Goal: Communication & Community: Answer question/provide support

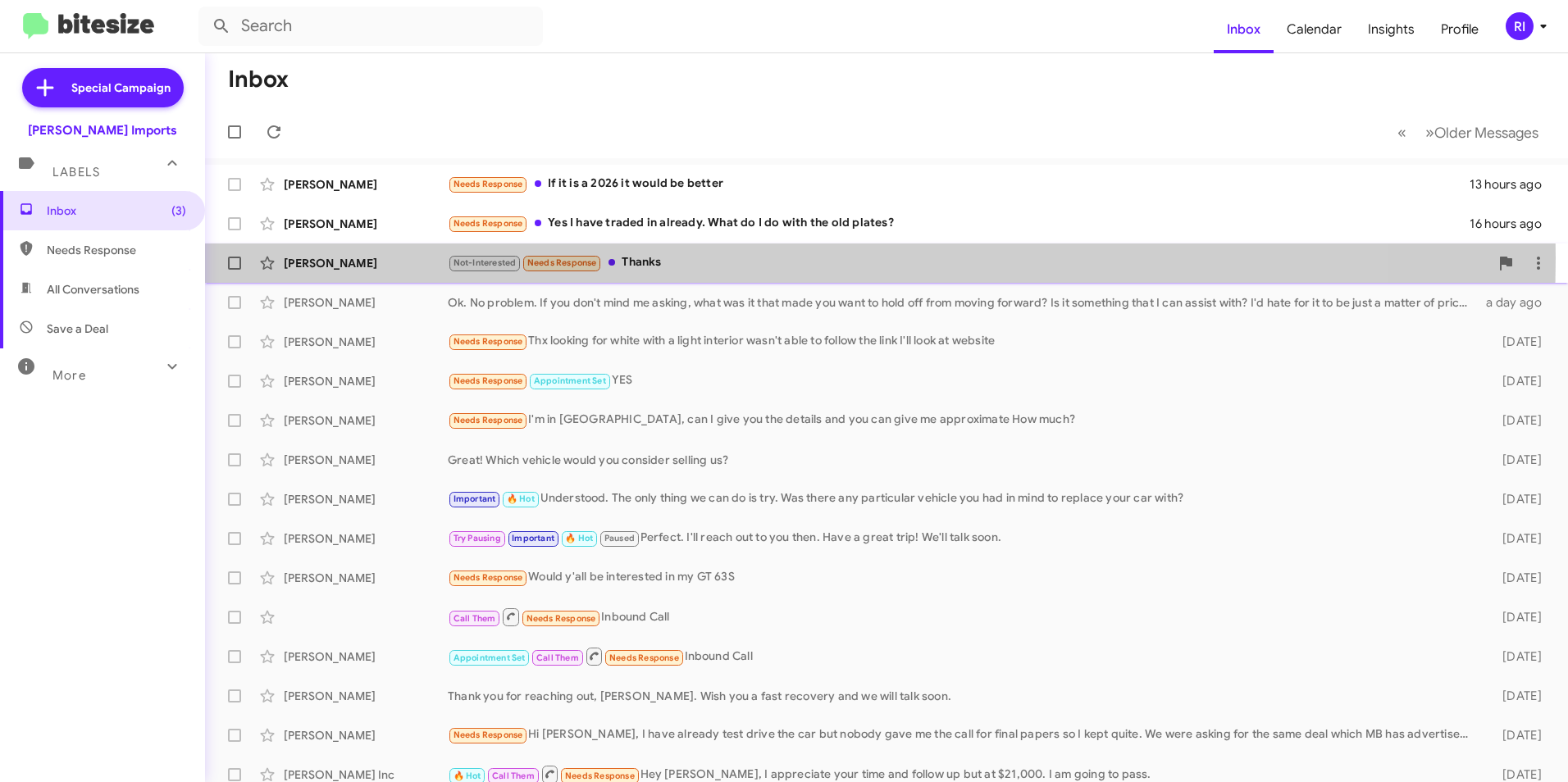
click at [638, 258] on div "Not-Interested Needs Response Thanks" at bounding box center [968, 263] width 1042 height 19
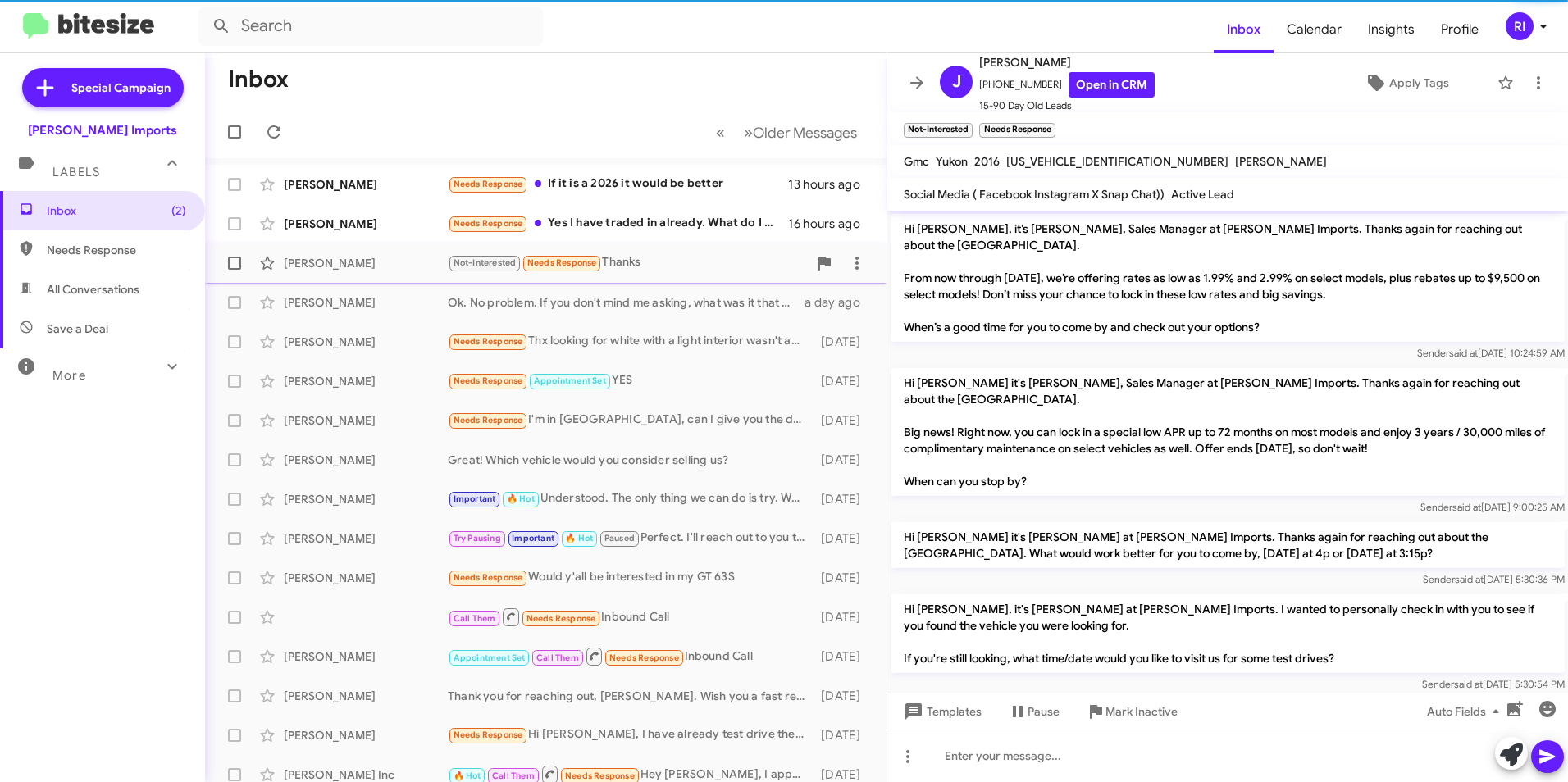
scroll to position [108, 0]
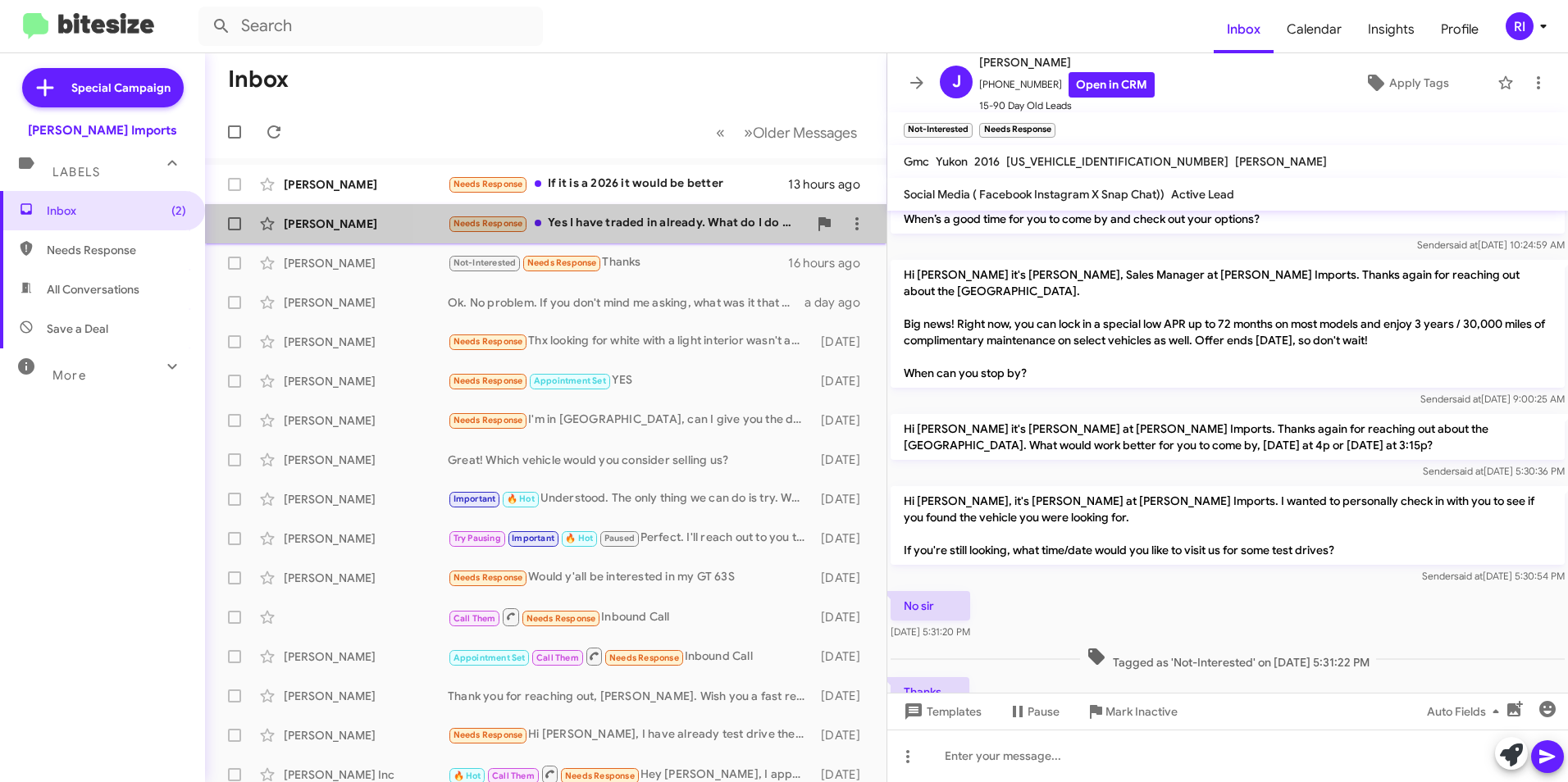
click at [635, 228] on div "Needs Response Yes I have traded in already. What do I do with the old plates?" at bounding box center [628, 224] width 360 height 19
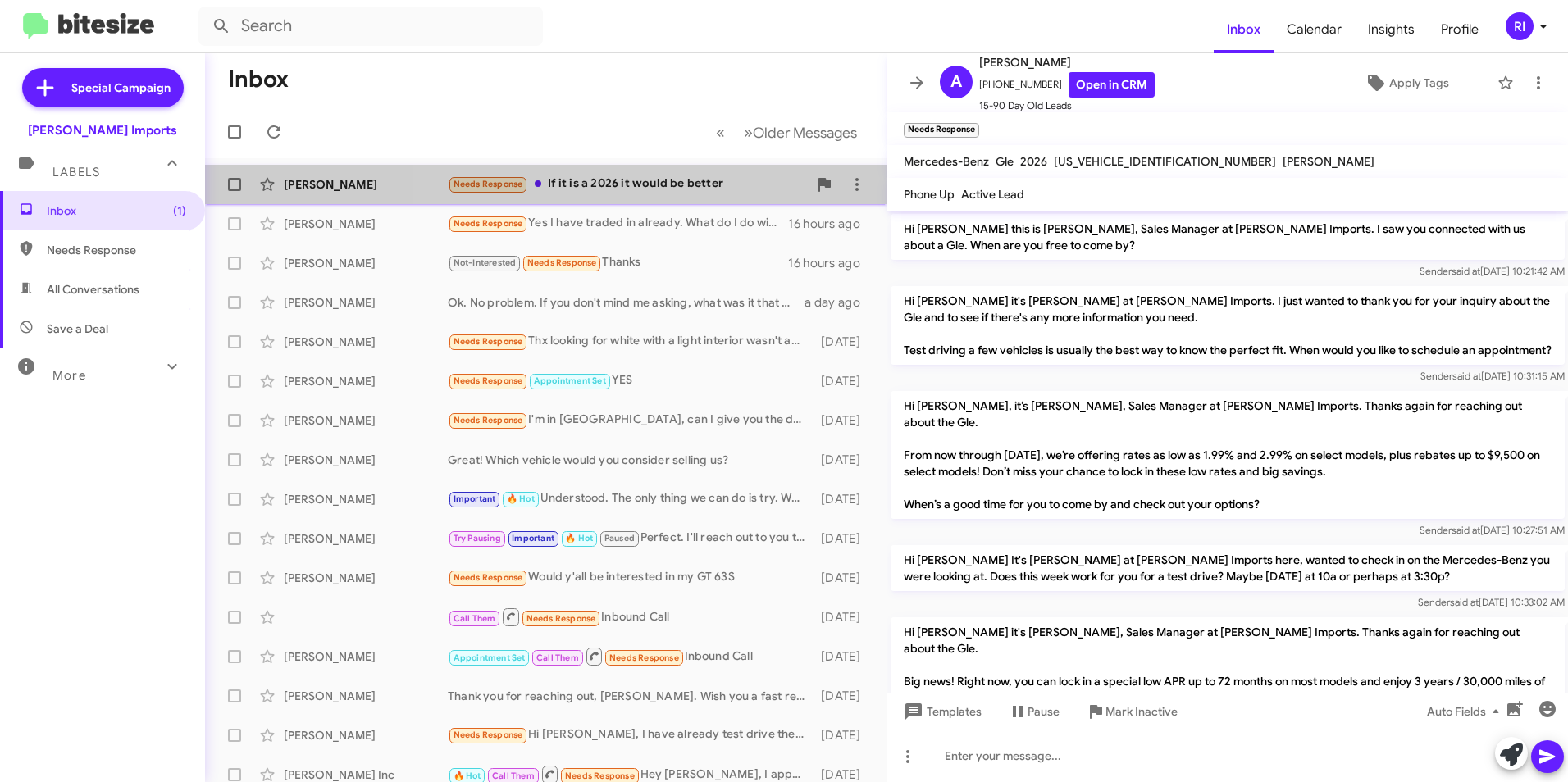
click at [640, 179] on div "Needs Response If it is a 2026 it would be better" at bounding box center [628, 184] width 360 height 19
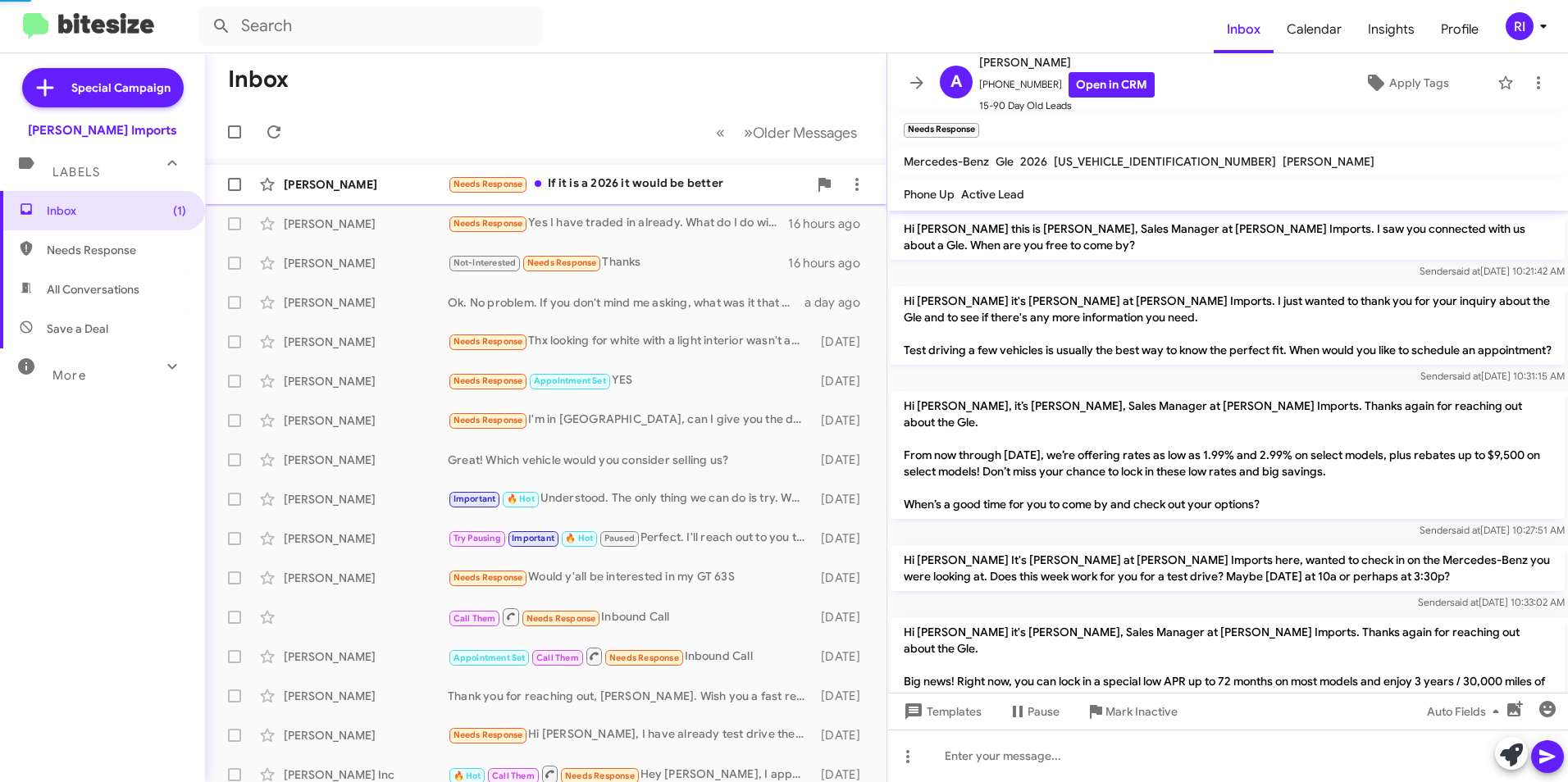
scroll to position [586, 0]
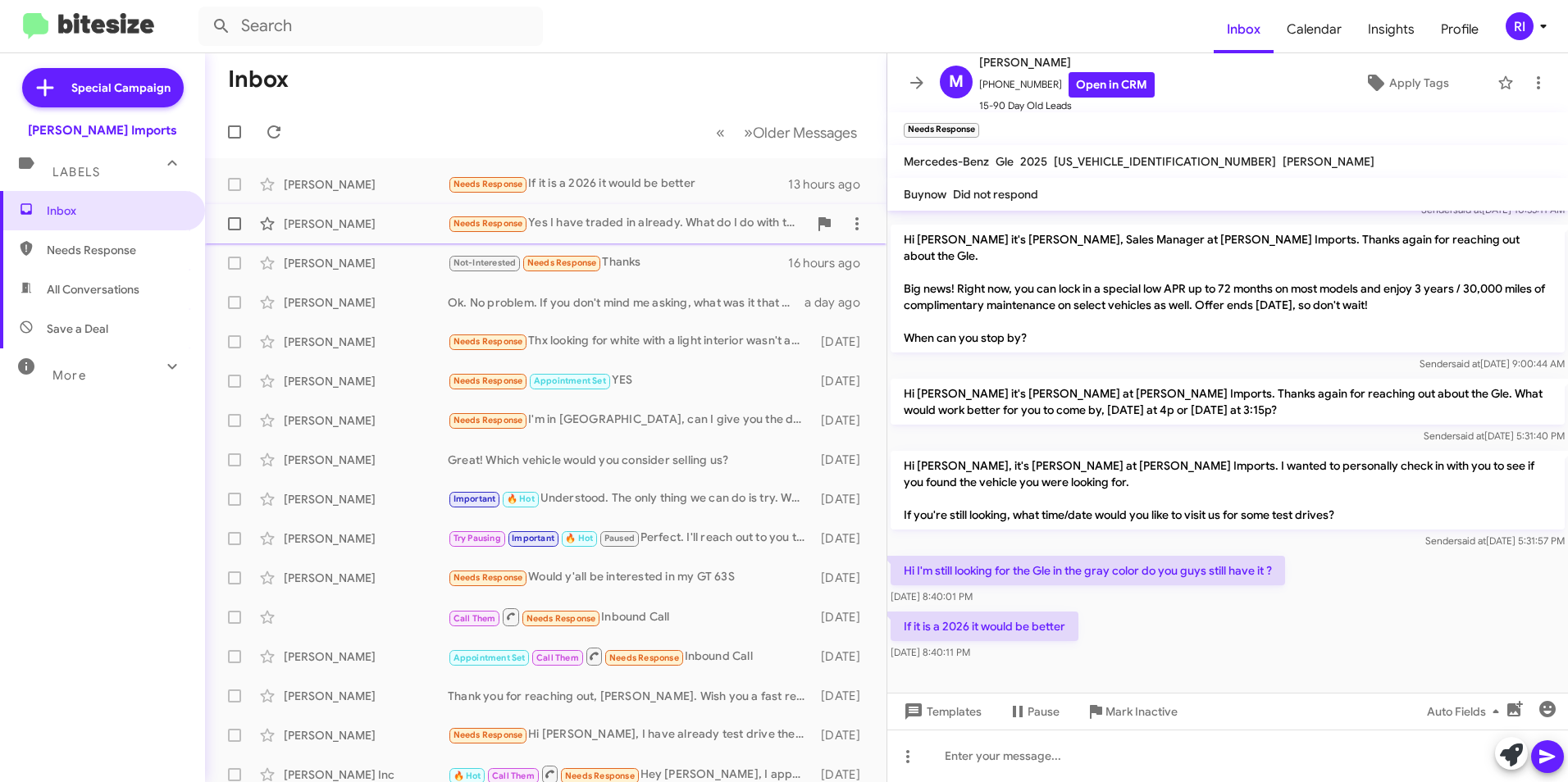
click at [632, 225] on div "Needs Response Yes I have traded in already. What do I do with the old plates?" at bounding box center [628, 224] width 360 height 19
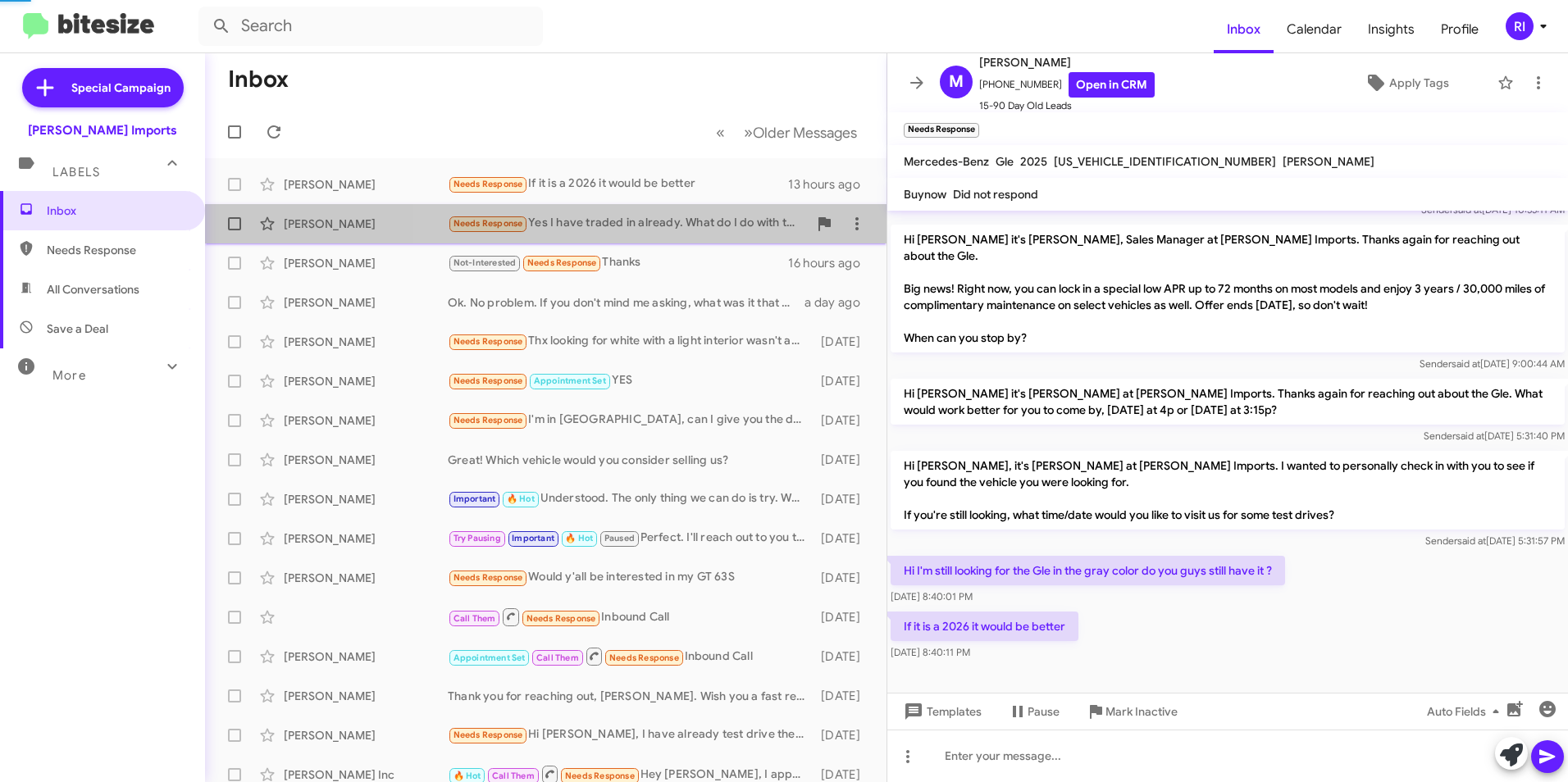
scroll to position [324, 0]
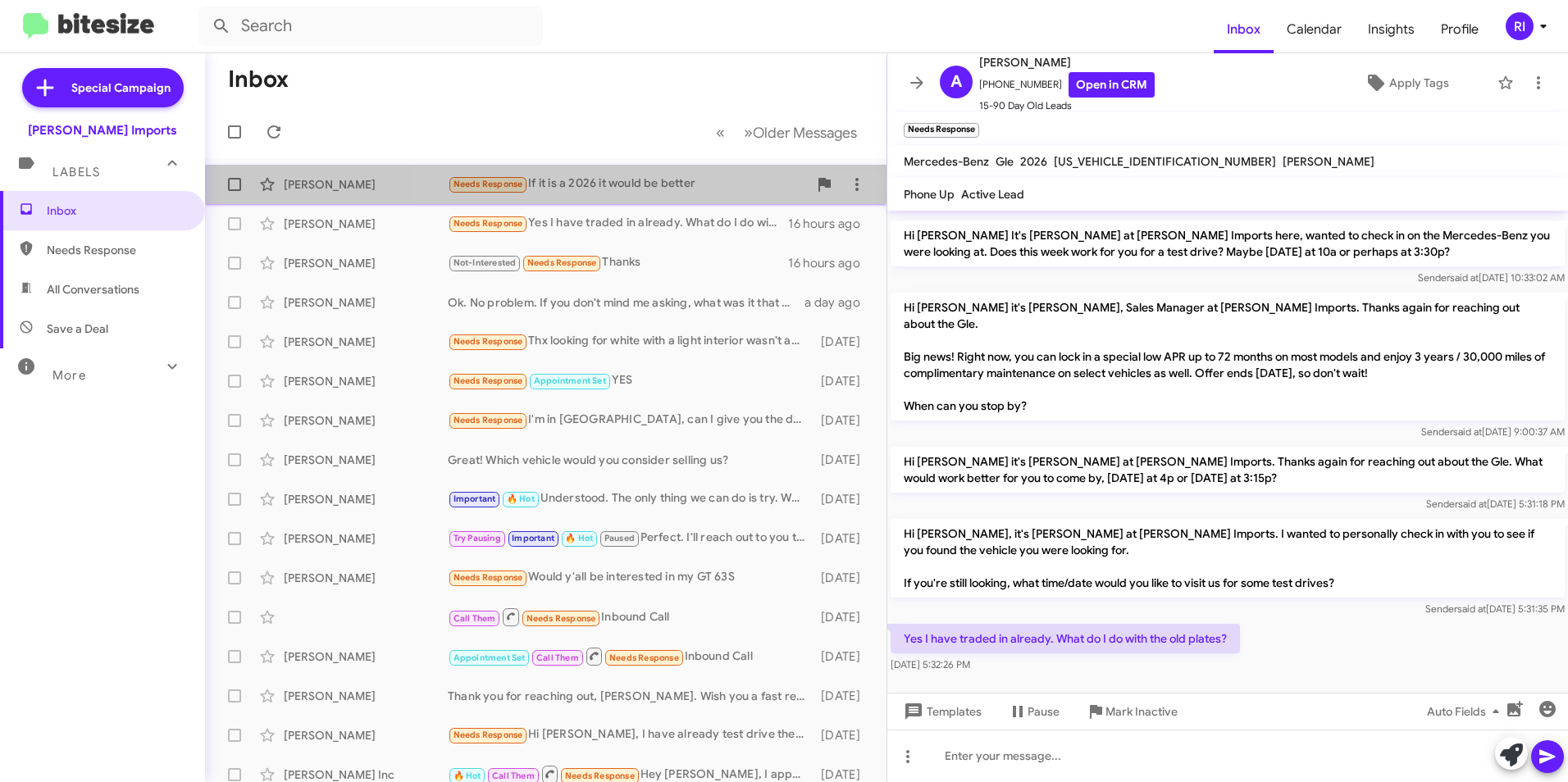
click at [645, 193] on div "Needs Response If it is a 2026 it would be better" at bounding box center [628, 184] width 360 height 19
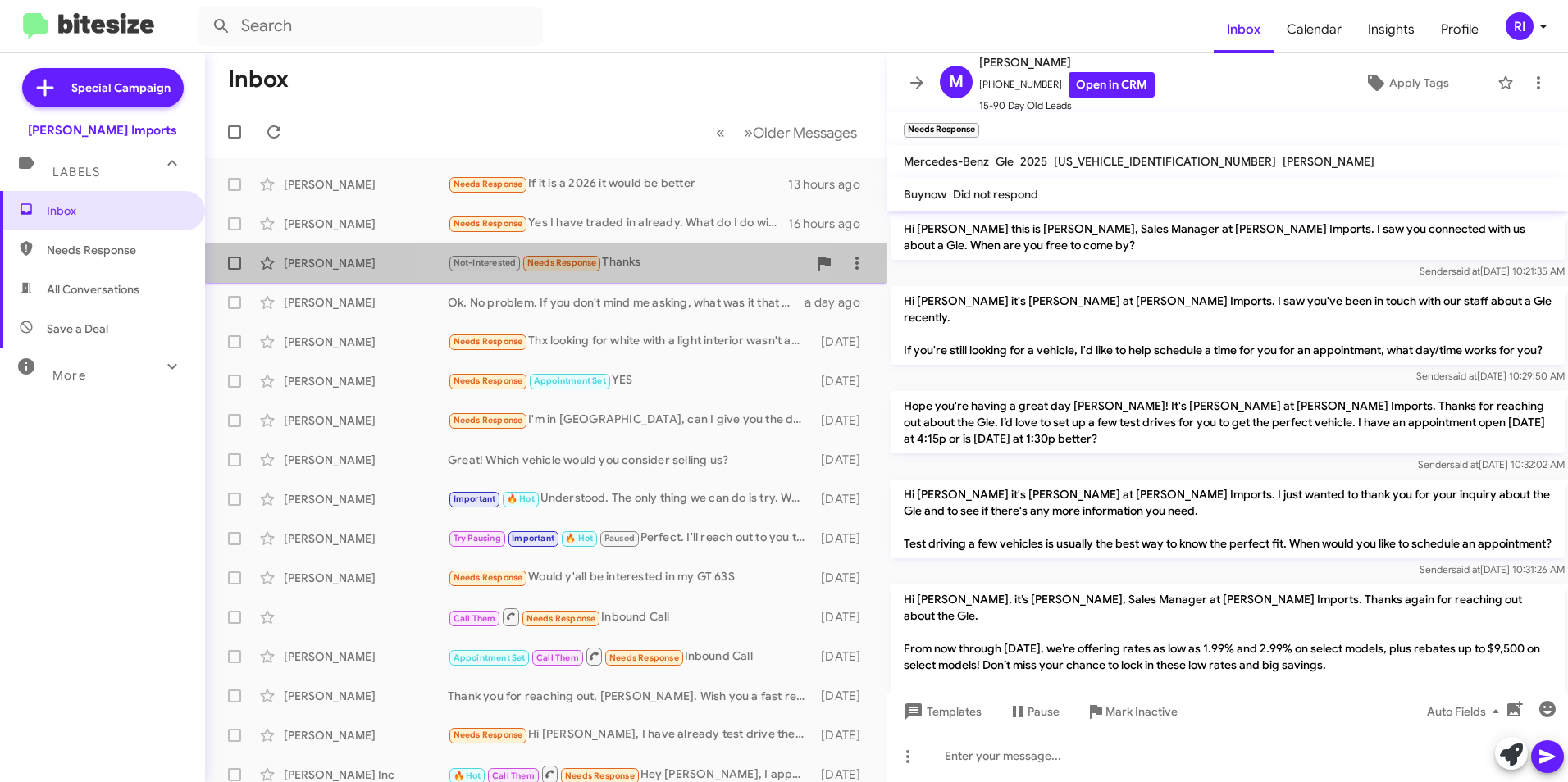
click at [623, 264] on div "Not-Interested Needs Response Thanks" at bounding box center [628, 263] width 360 height 19
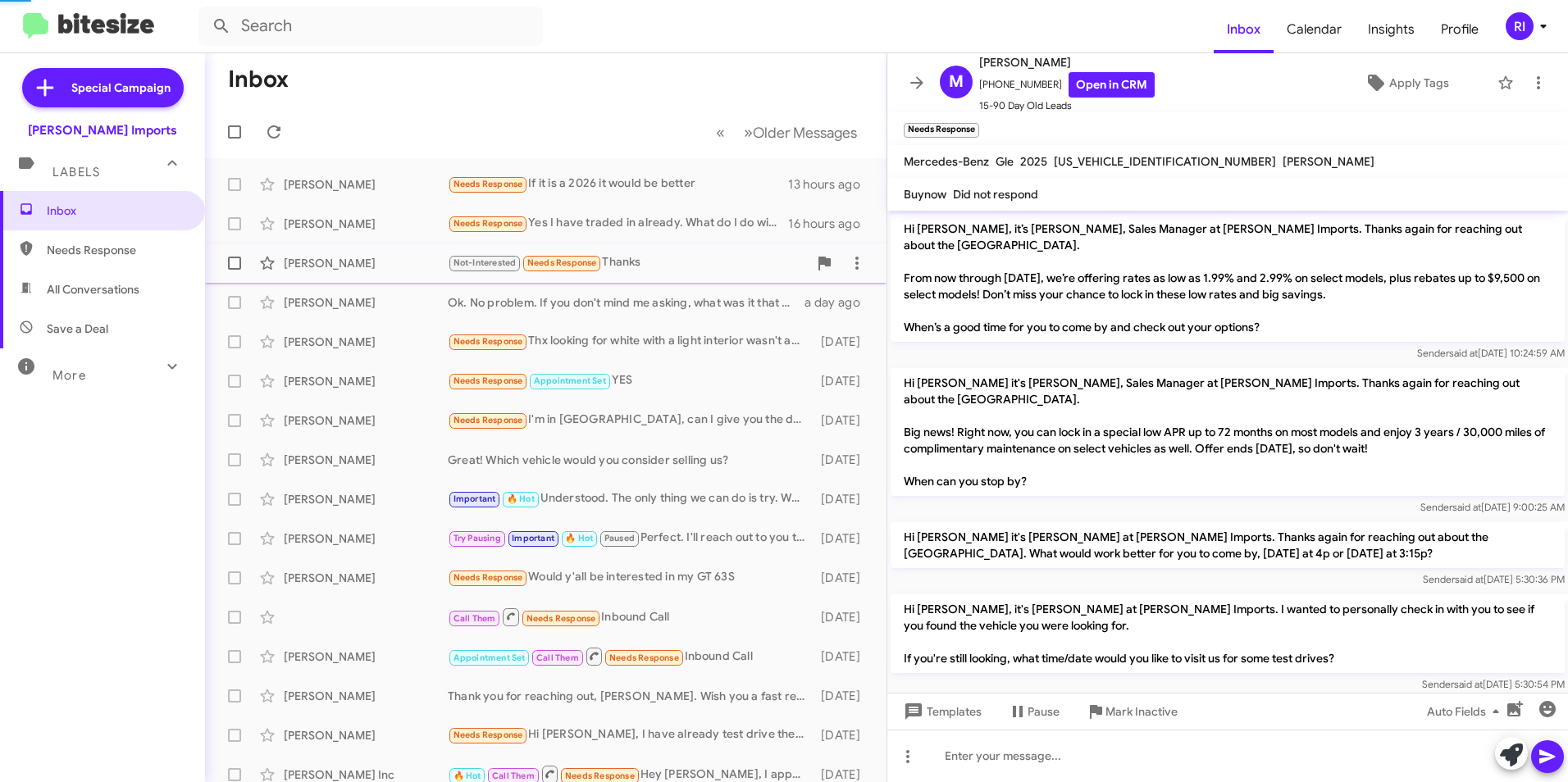
scroll to position [141, 0]
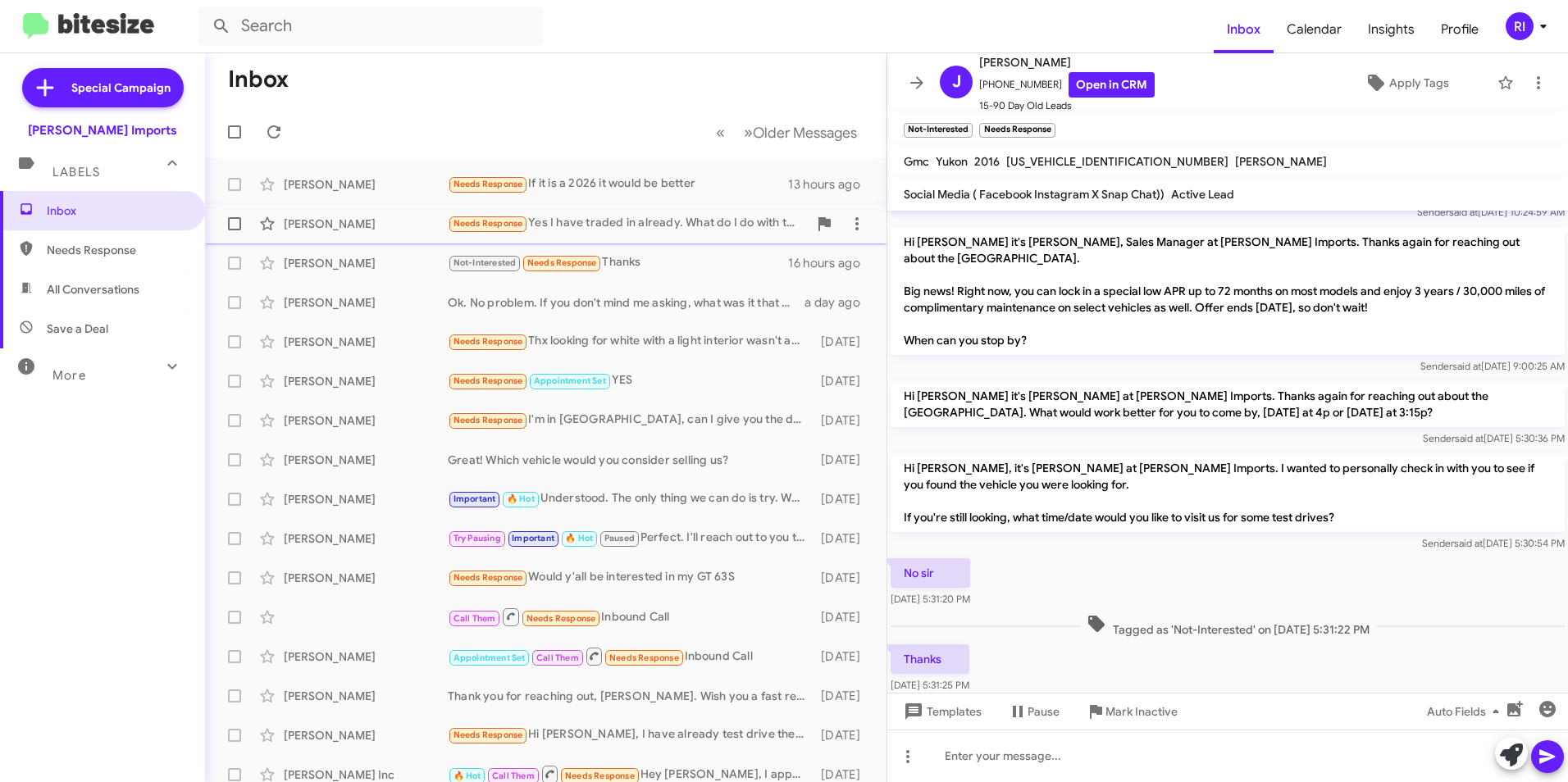
click at [627, 219] on div "Needs Response Yes I have traded in already. What do I do with the old plates?" at bounding box center [628, 224] width 360 height 19
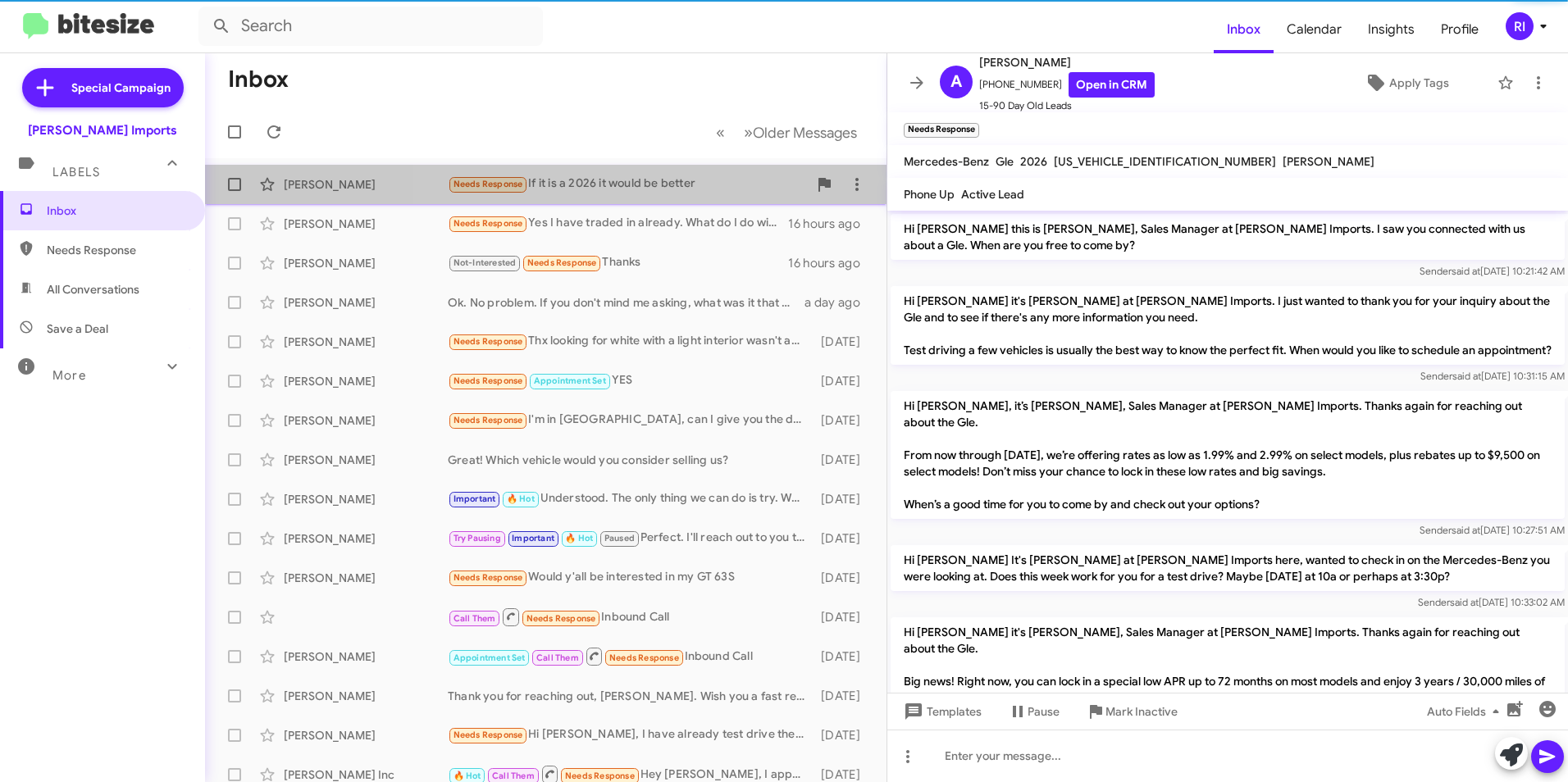
click at [624, 188] on div "Needs Response If it is a 2026 it would be better" at bounding box center [628, 184] width 360 height 19
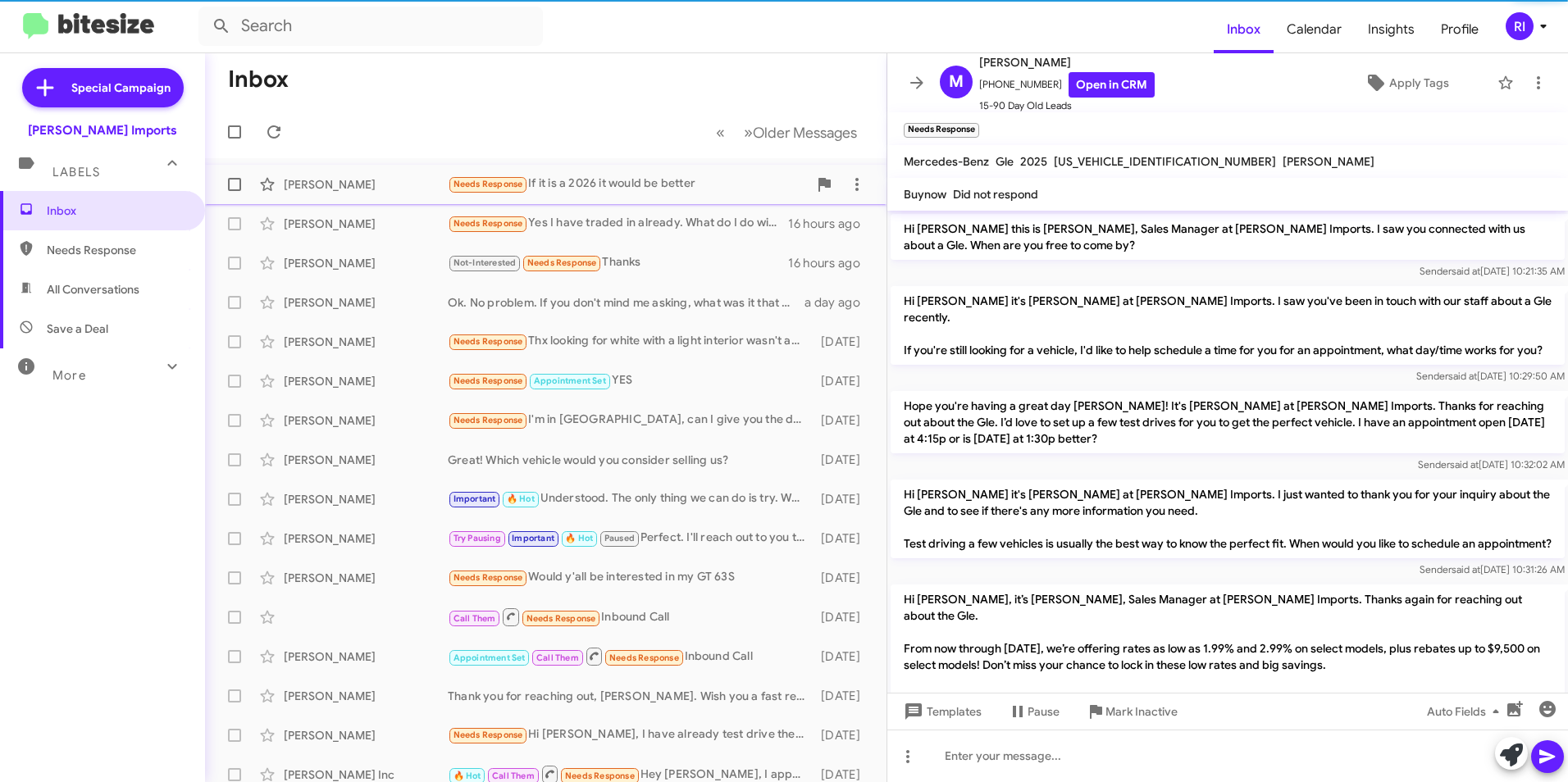
scroll to position [586, 0]
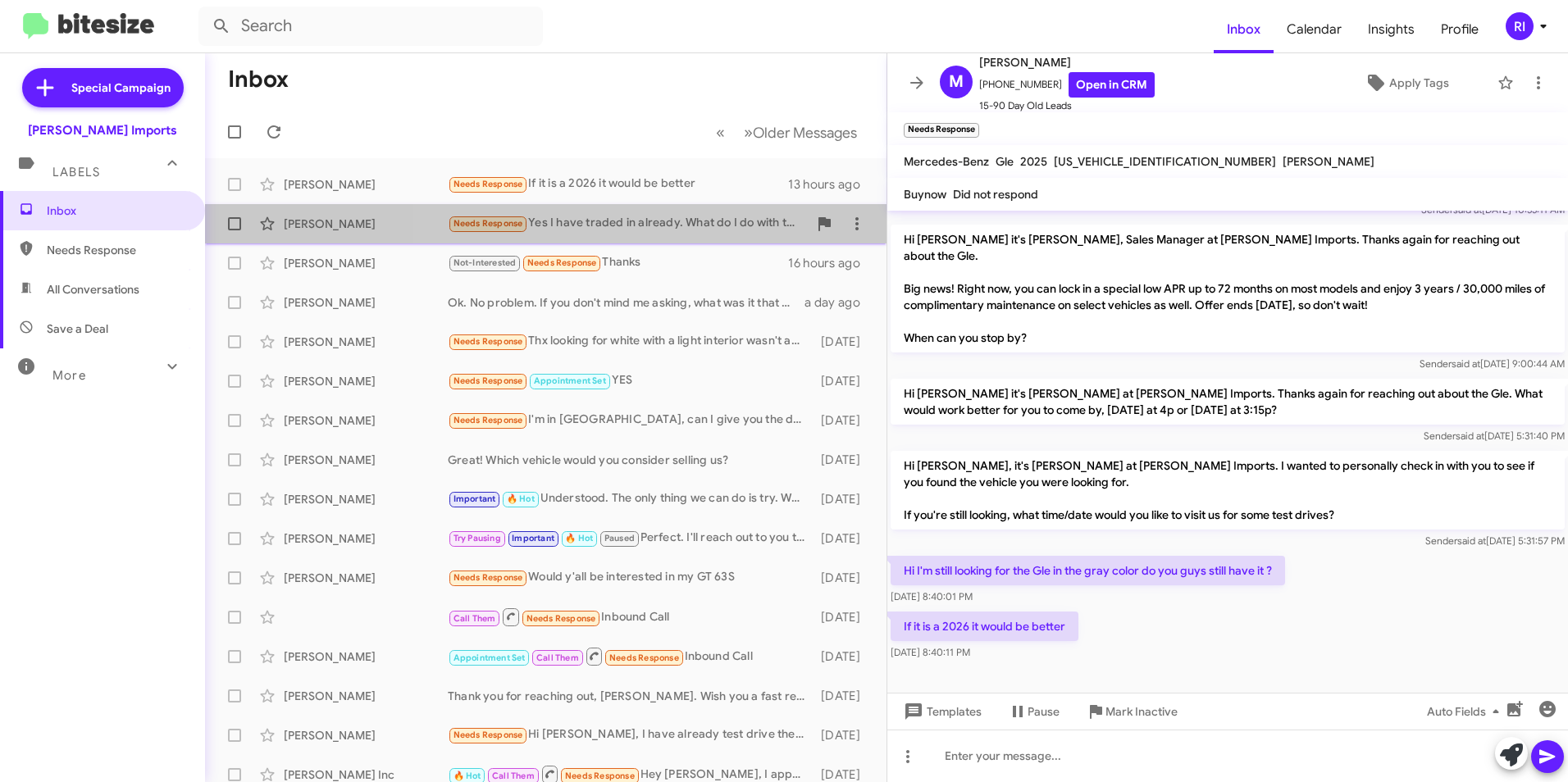
click at [629, 219] on div "Needs Response Yes I have traded in already. What do I do with the old plates?" at bounding box center [628, 224] width 360 height 19
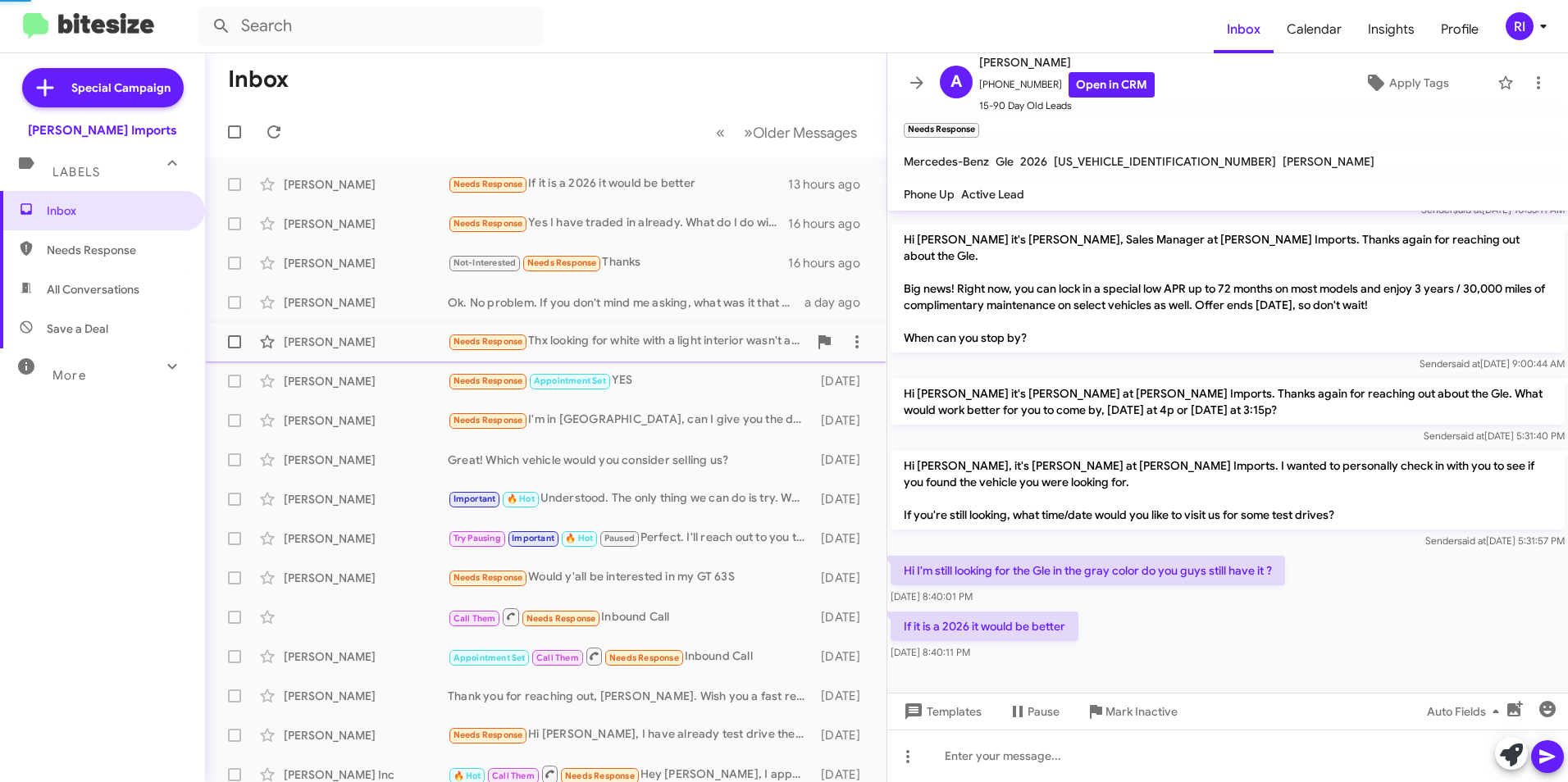
scroll to position [324, 0]
